Goal: Information Seeking & Learning: Learn about a topic

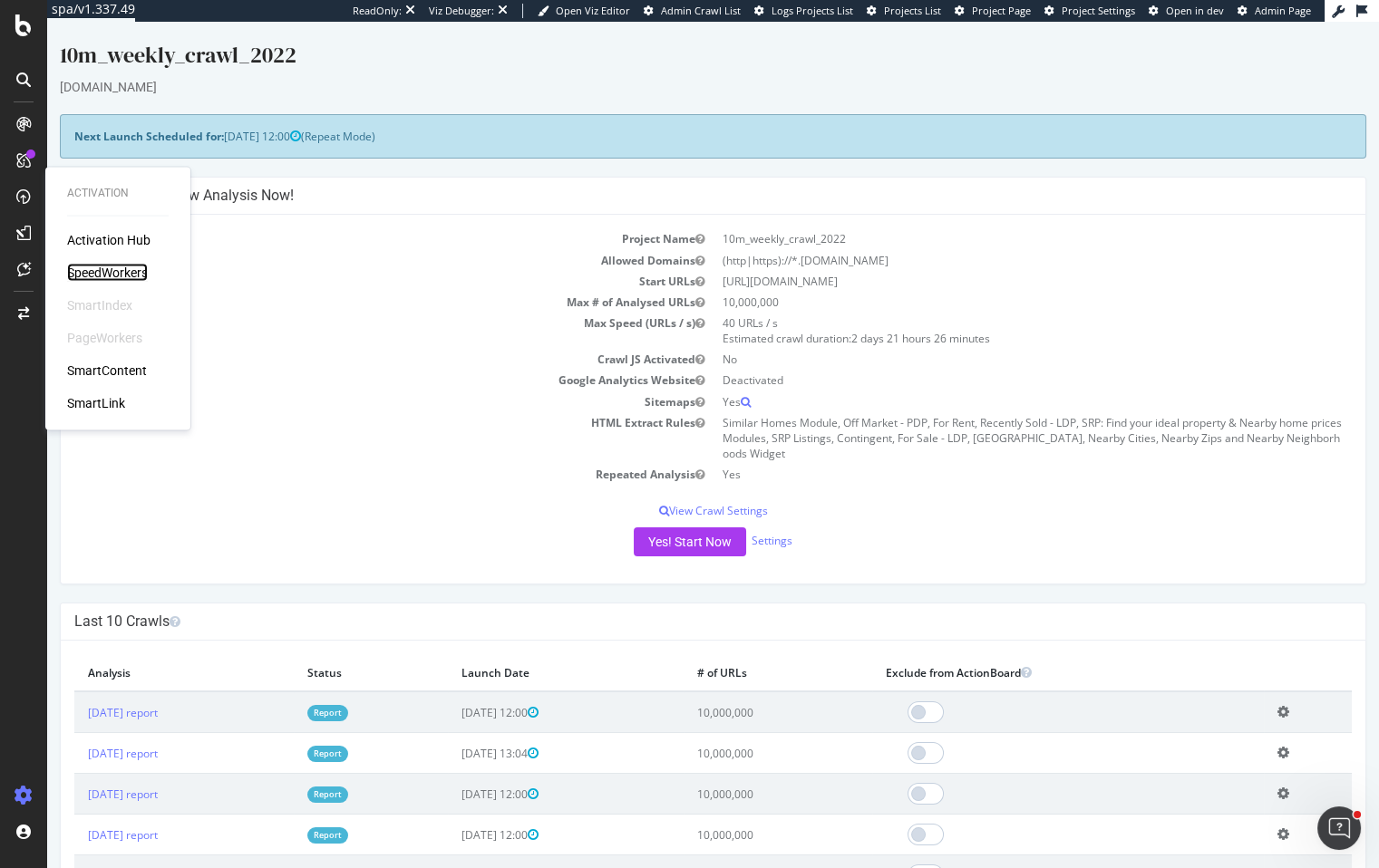
click at [87, 263] on div "SpeedWorkers" at bounding box center [107, 272] width 81 height 18
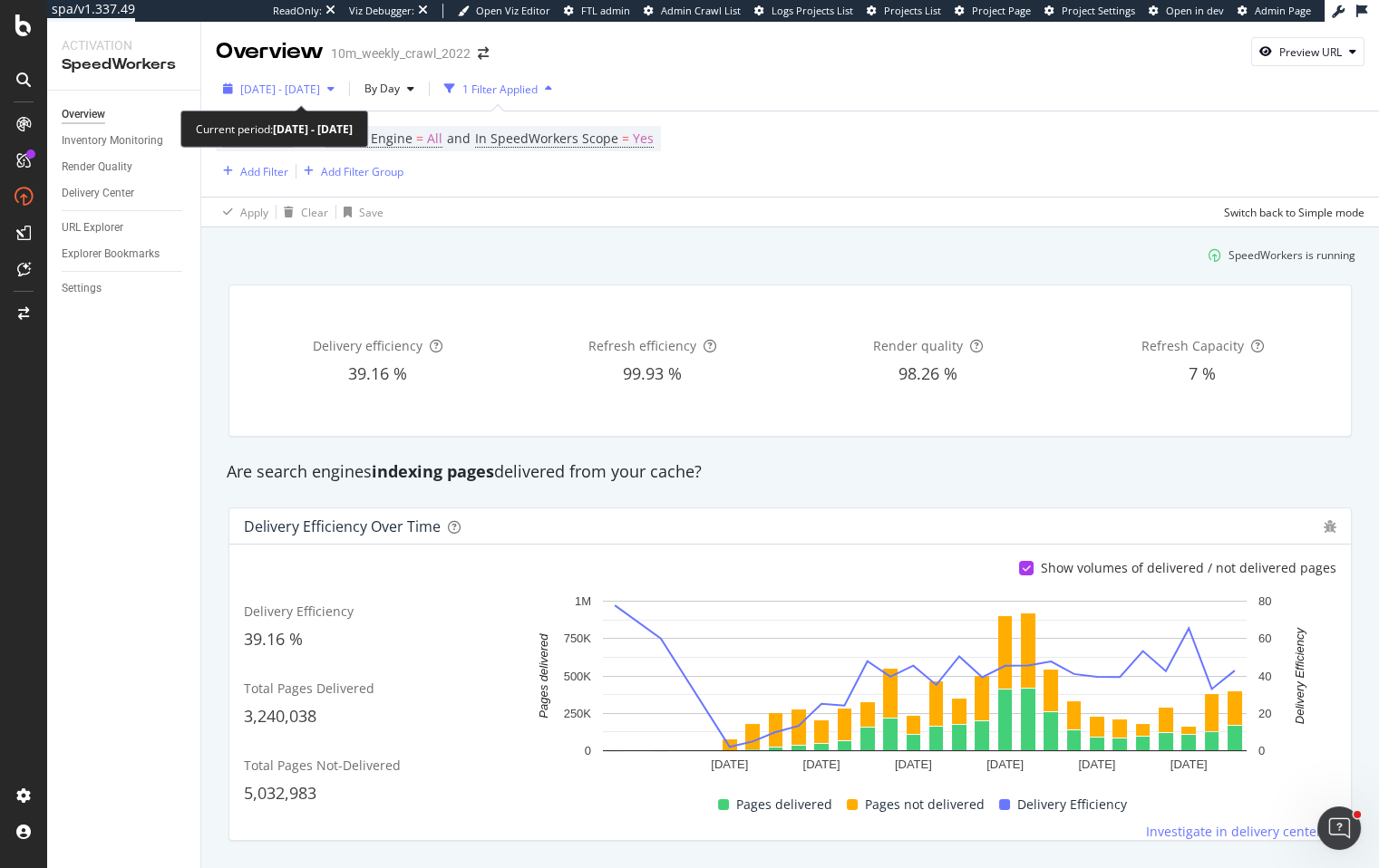
click at [335, 78] on div "2025 Sep. 3rd - Sep. 30th" at bounding box center [279, 88] width 126 height 28
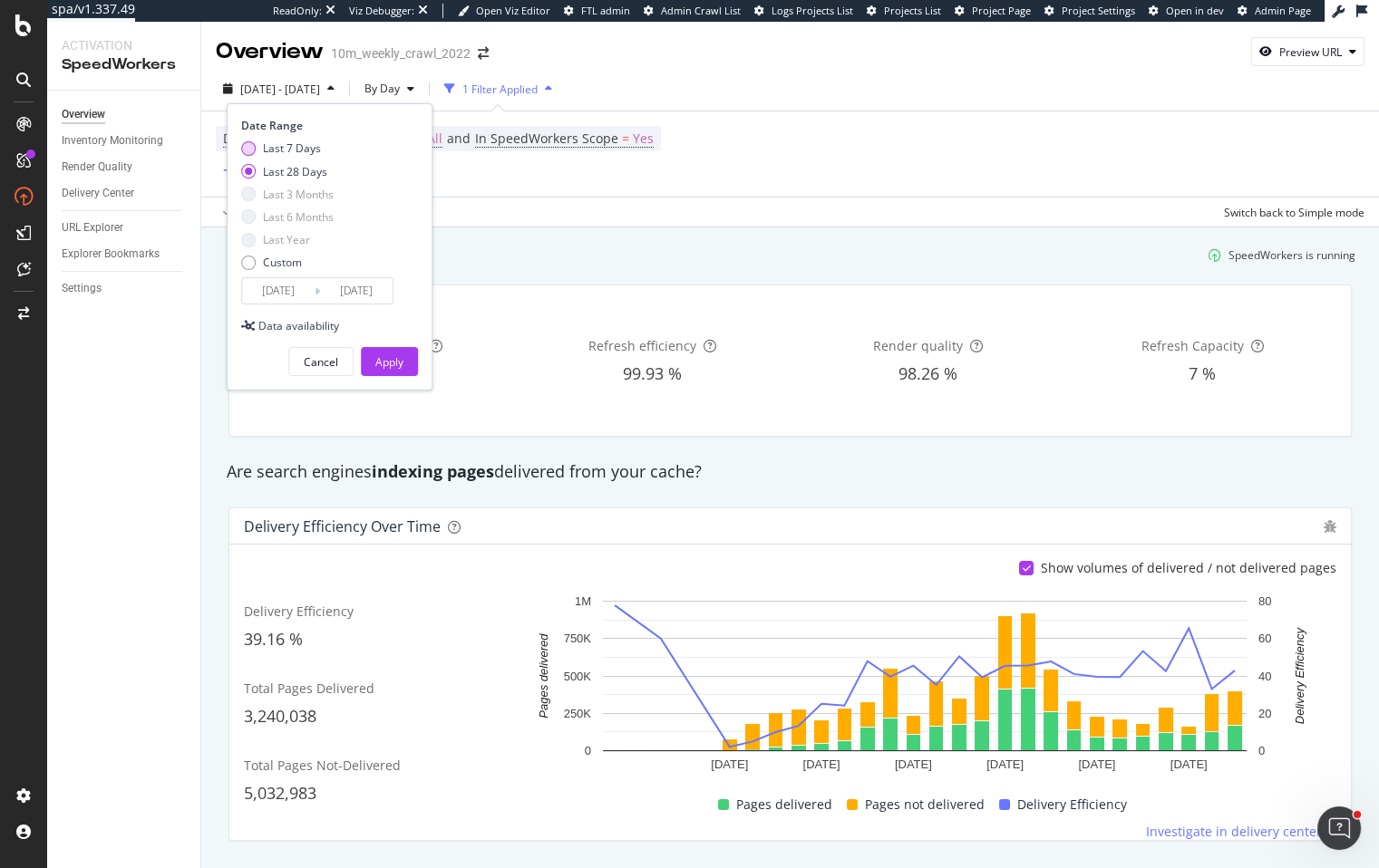
click at [310, 153] on div "Last 7 Days" at bounding box center [291, 148] width 58 height 15
type input "2025/09/24"
click at [403, 361] on button "Apply" at bounding box center [389, 361] width 57 height 29
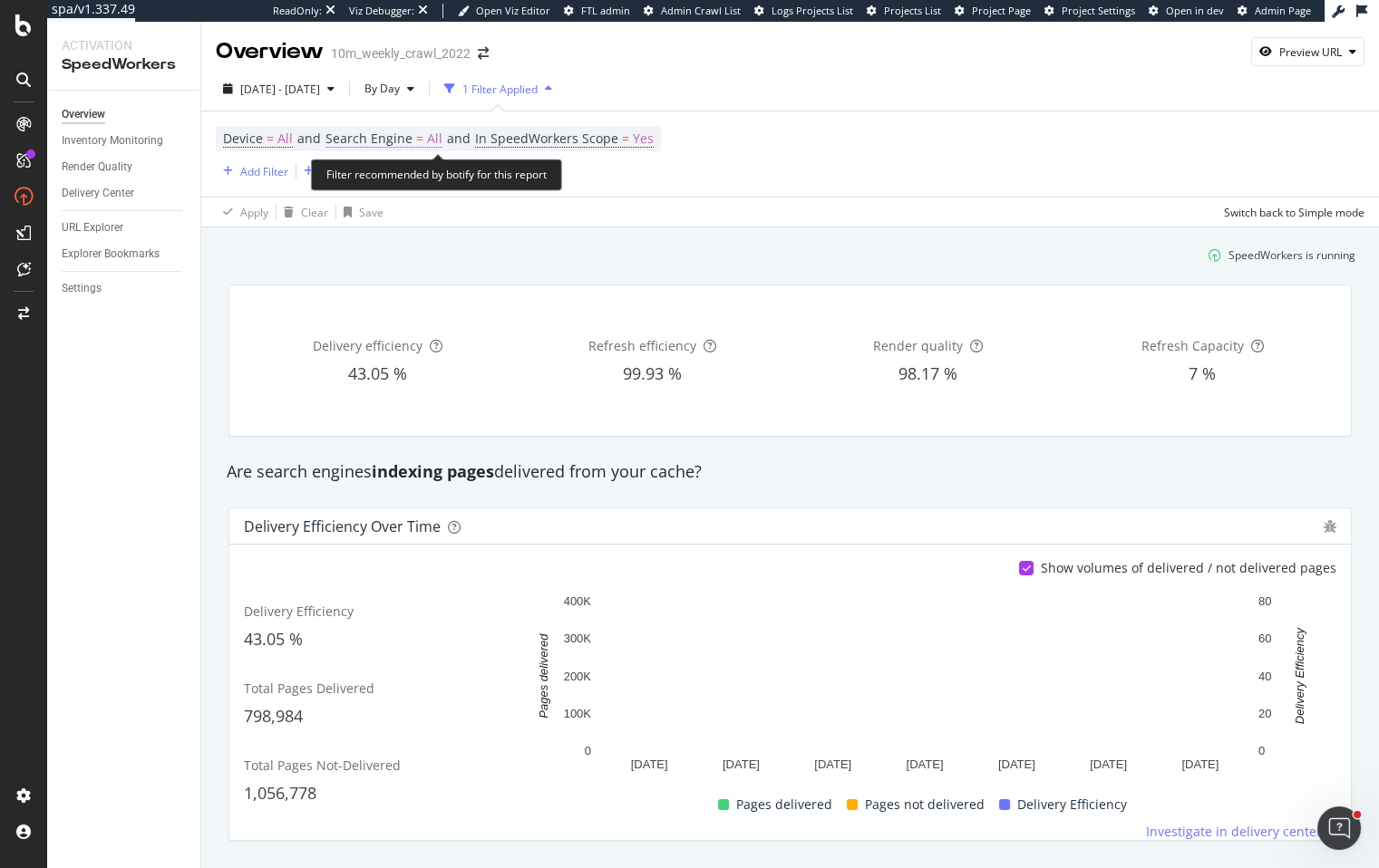
click at [418, 145] on span "=" at bounding box center [420, 138] width 8 height 17
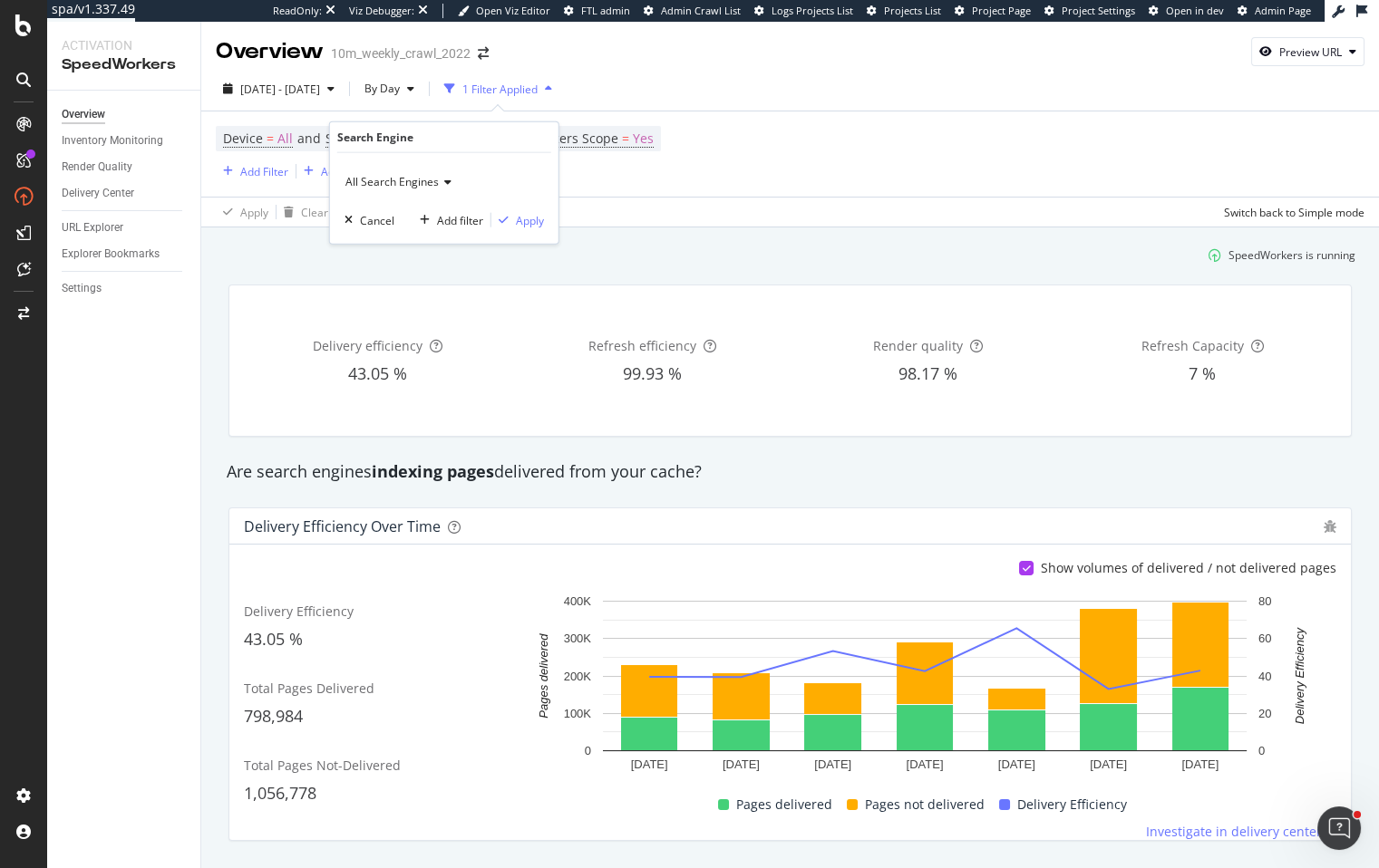
click at [416, 183] on span "All Search Engines" at bounding box center [392, 182] width 93 height 15
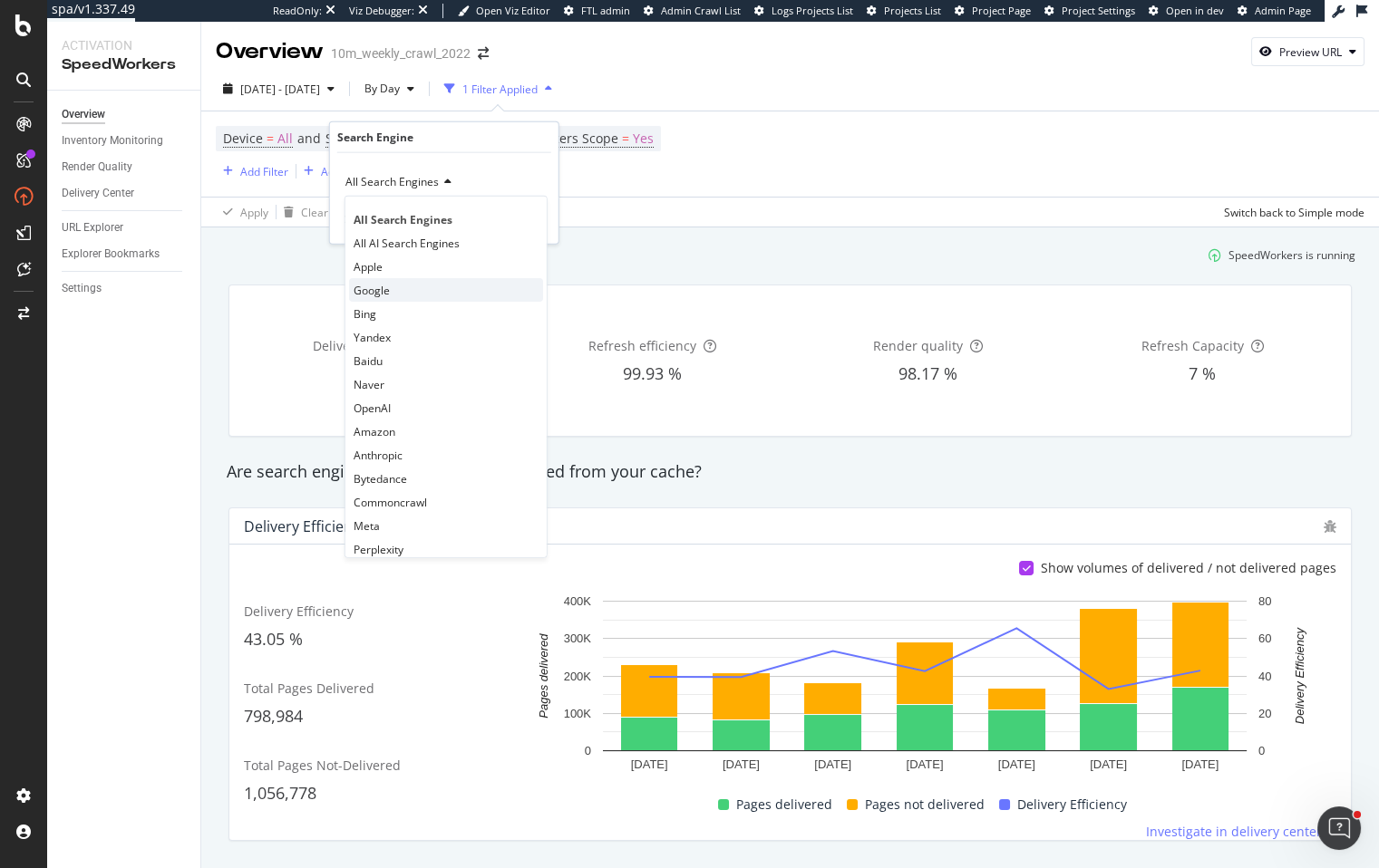
click at [400, 286] on div "Google" at bounding box center [446, 290] width 194 height 24
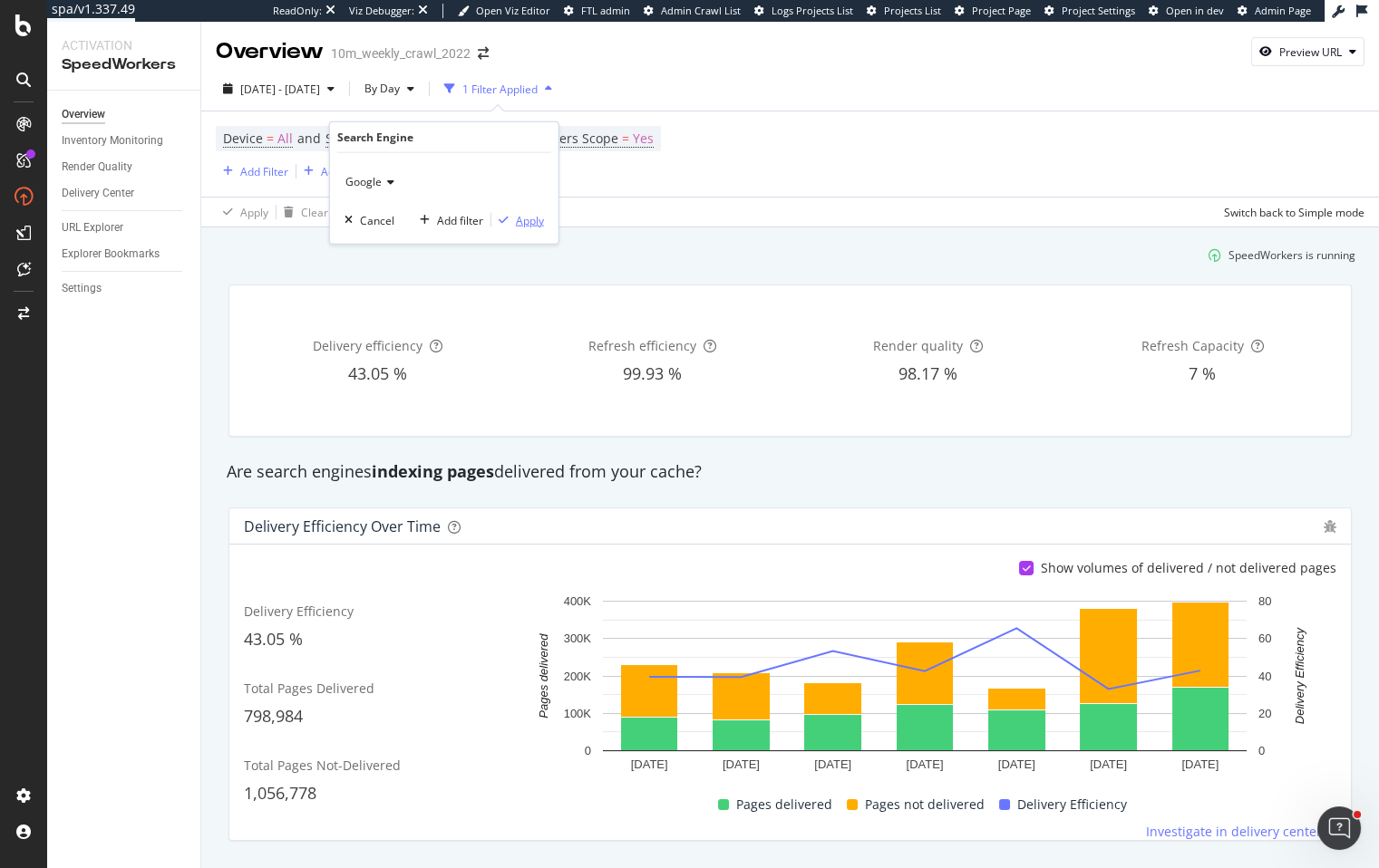
click at [531, 215] on div "Apply" at bounding box center [530, 220] width 29 height 15
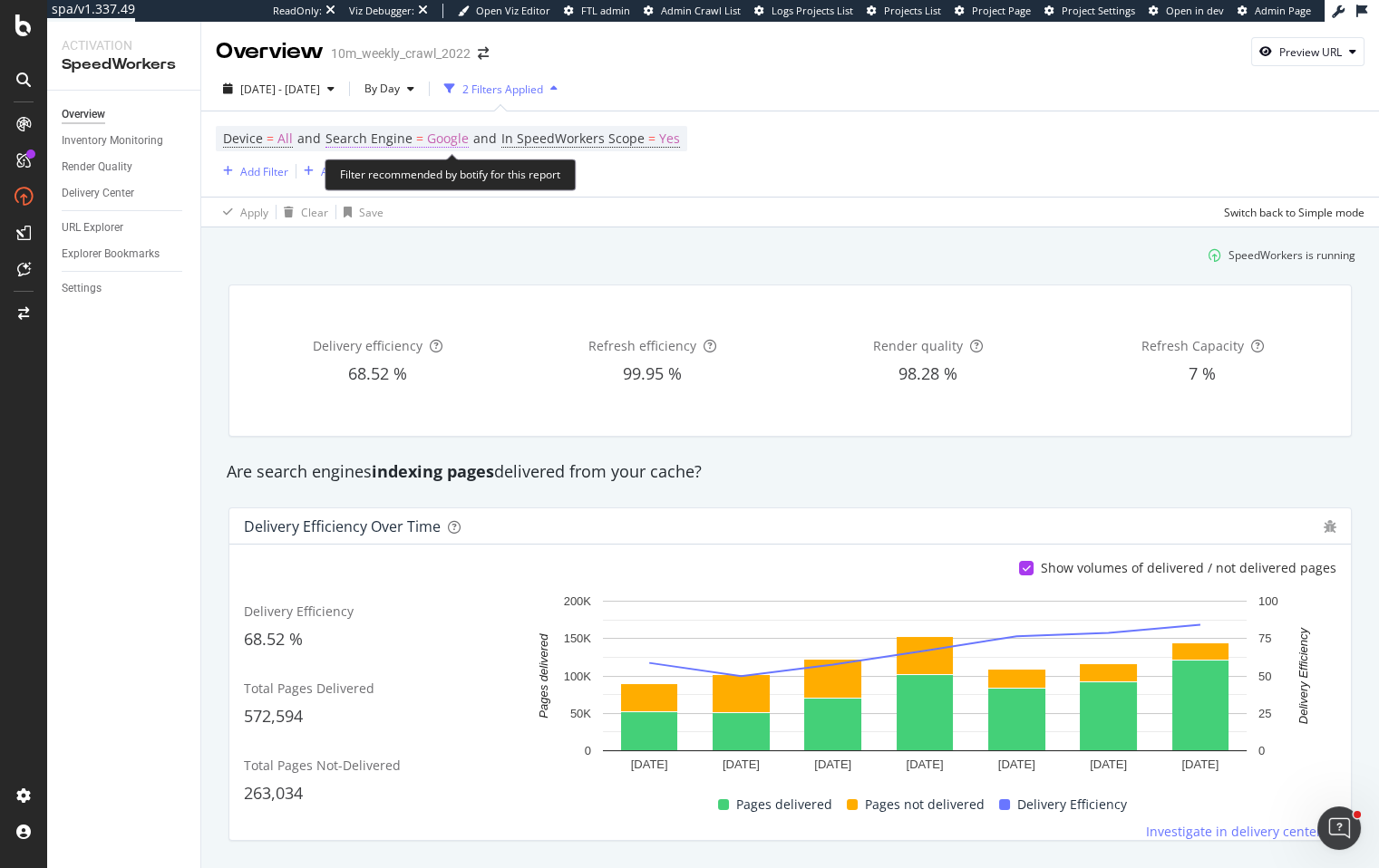
click at [423, 139] on span "Search Engine = Google" at bounding box center [397, 138] width 144 height 18
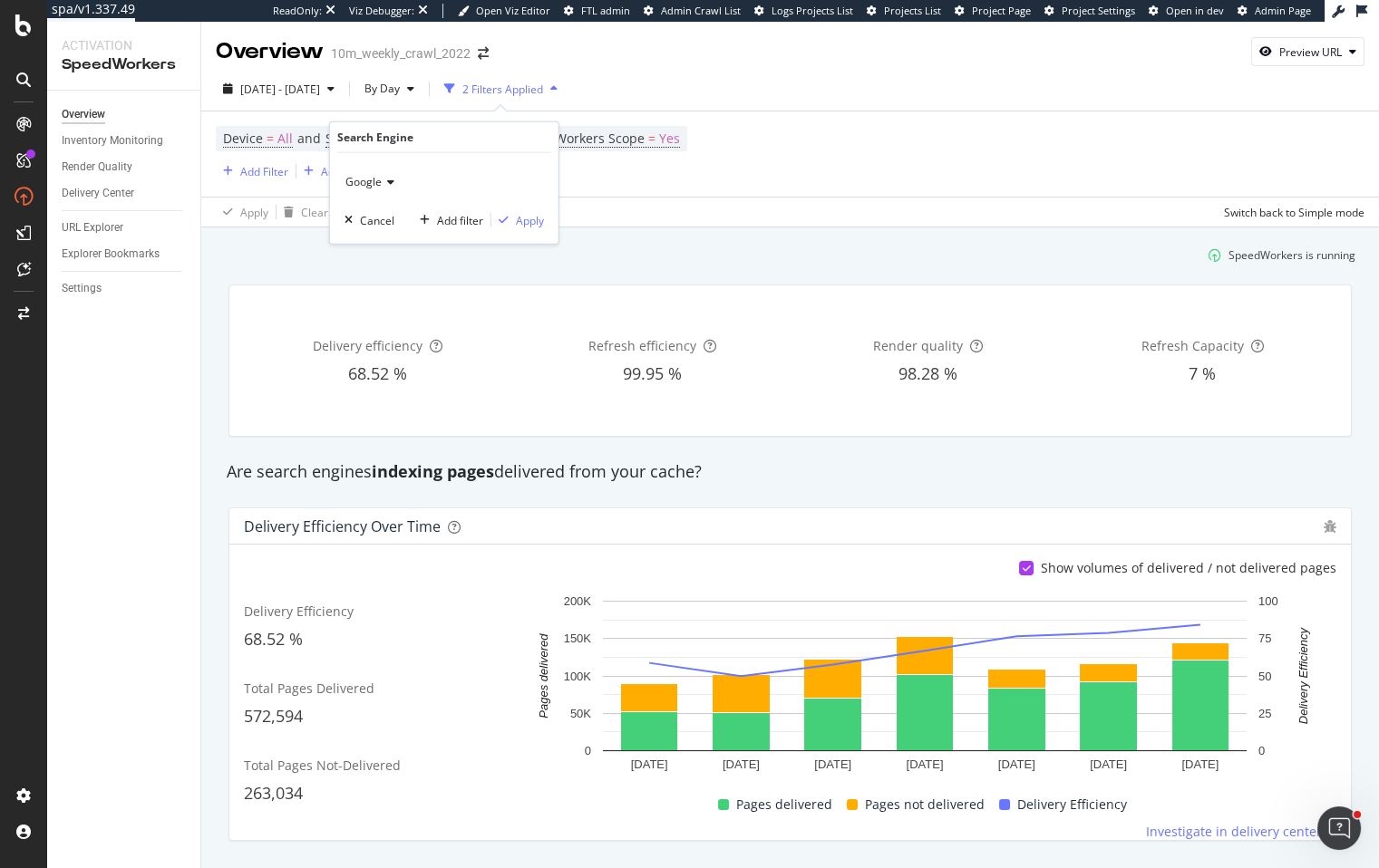
click at [387, 181] on icon at bounding box center [387, 182] width 12 height 10
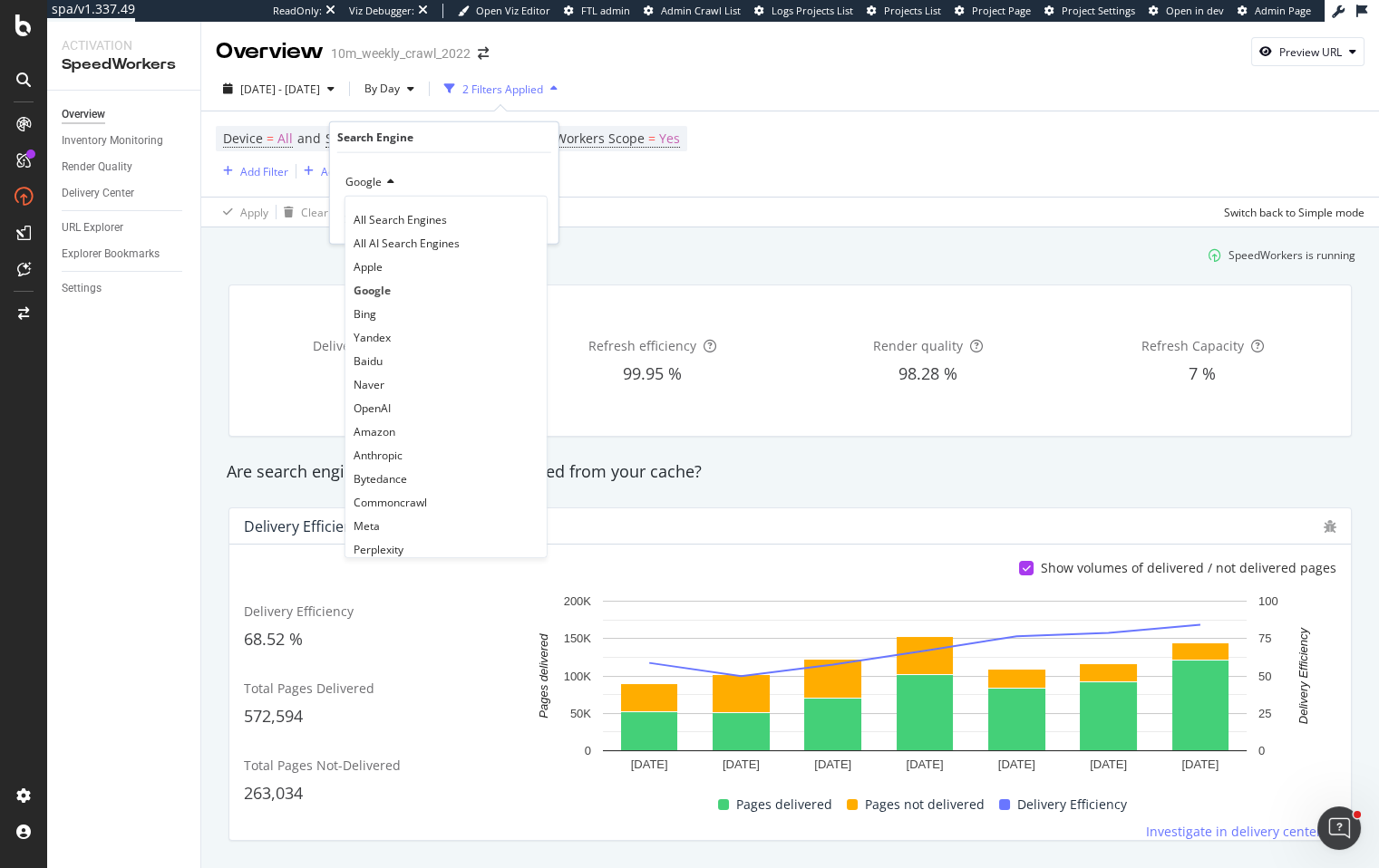
click at [405, 215] on span "All Search Engines" at bounding box center [400, 219] width 93 height 15
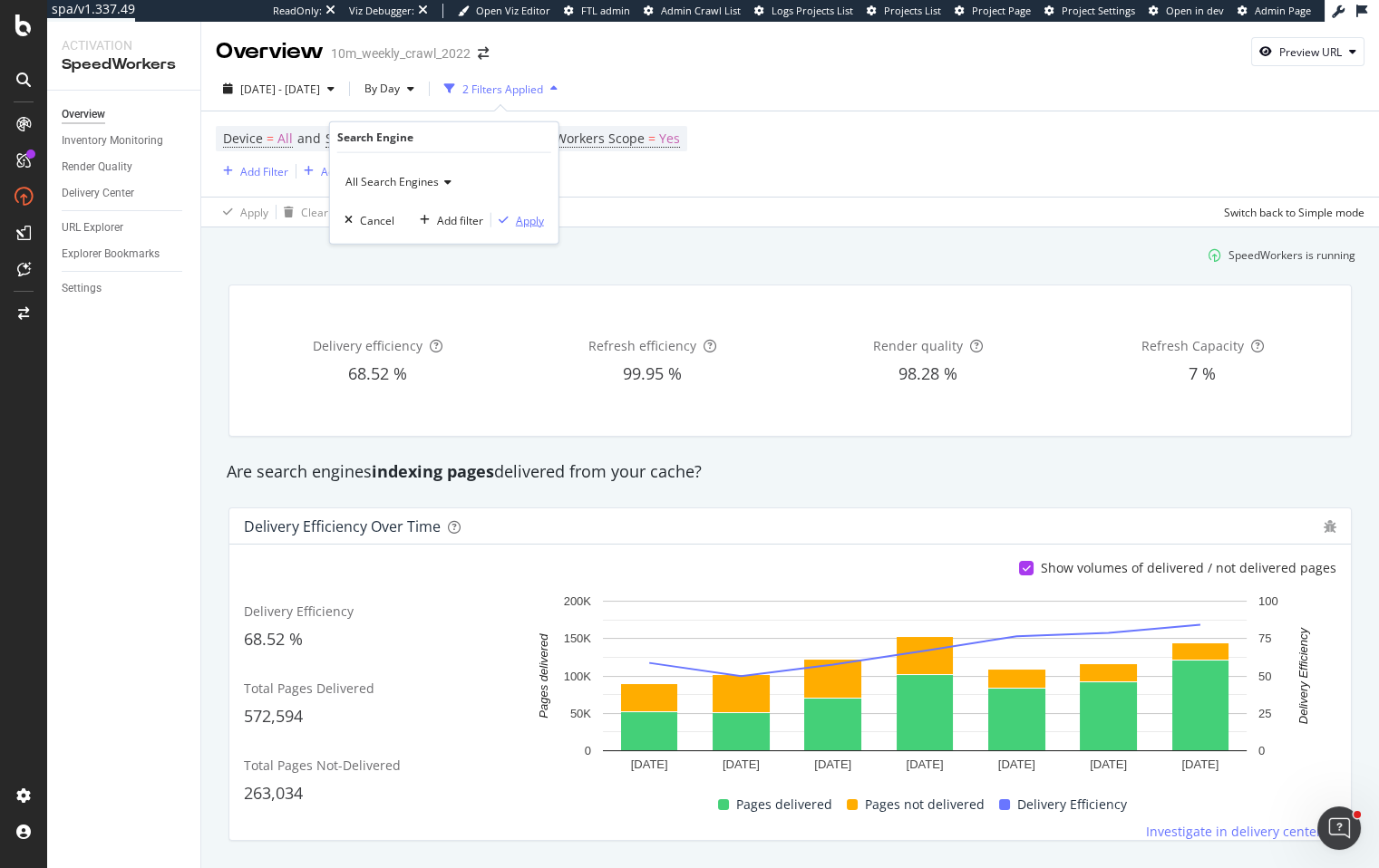
click at [532, 218] on div "Apply" at bounding box center [530, 220] width 29 height 15
